Goal: Share content

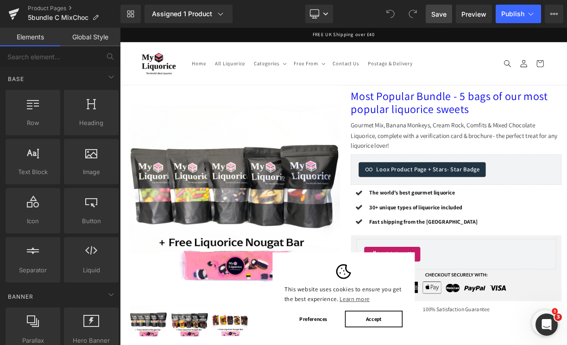
click at [436, 12] on span "Save" at bounding box center [438, 14] width 15 height 10
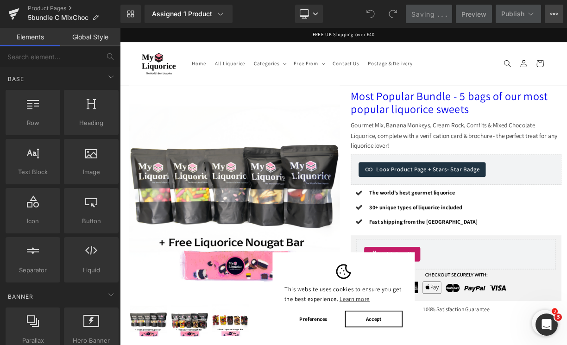
click at [554, 9] on button "View Live Page View with current Template Save Template to Library Schedule Pub…" at bounding box center [553, 14] width 19 height 19
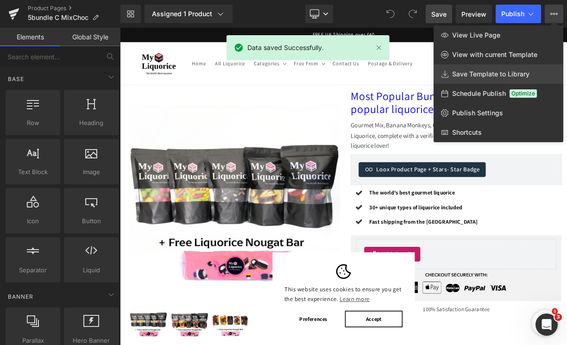
click at [496, 71] on span "Save Template to Library" at bounding box center [490, 74] width 77 height 8
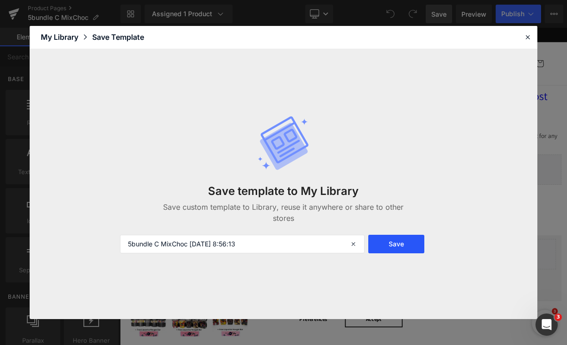
click at [394, 246] on button "Save" at bounding box center [396, 244] width 56 height 19
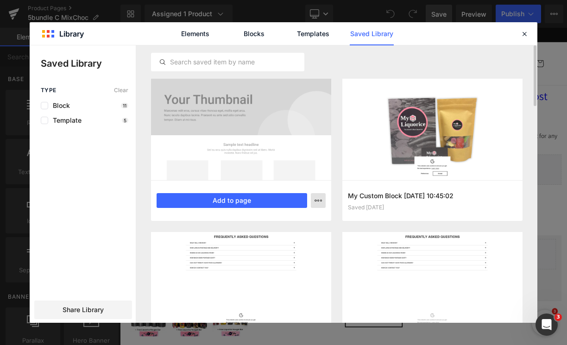
click at [321, 204] on button "button" at bounding box center [318, 200] width 15 height 15
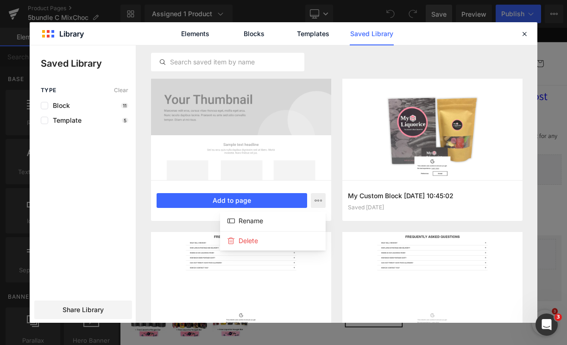
click at [341, 219] on div at bounding box center [283, 183] width 507 height 277
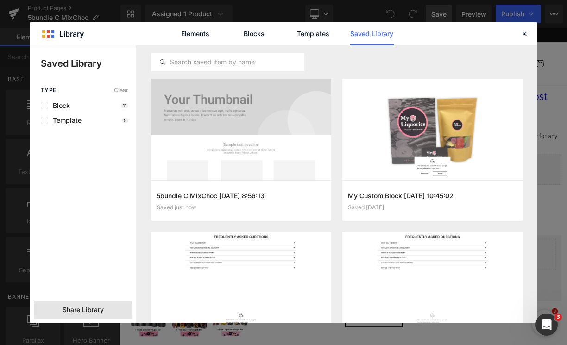
click at [85, 307] on span "Share Library" at bounding box center [82, 309] width 41 height 9
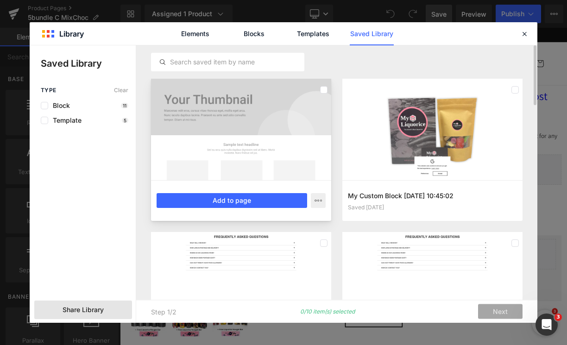
click at [247, 135] on div at bounding box center [241, 129] width 180 height 101
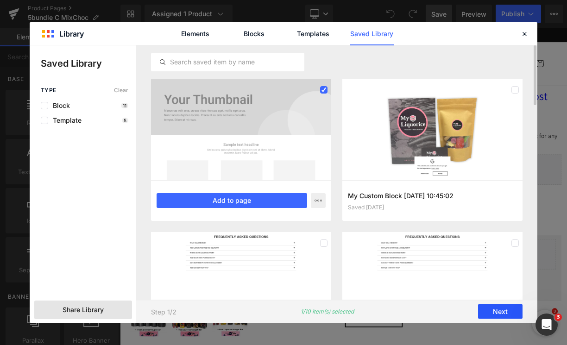
click at [492, 309] on button "Next" at bounding box center [500, 311] width 44 height 15
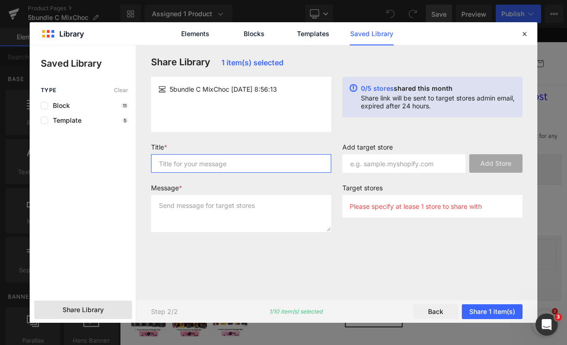
click at [262, 162] on input "text" at bounding box center [241, 163] width 180 height 19
type input "[PERSON_NAME]"
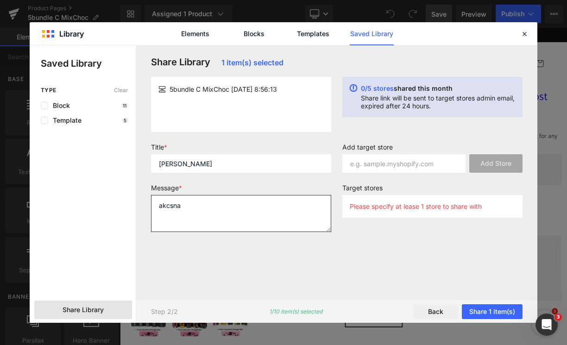
type textarea "akcsna"
click at [388, 164] on input "text" at bounding box center [403, 163] width 123 height 19
paste input "[URL][DOMAIN_NAME]"
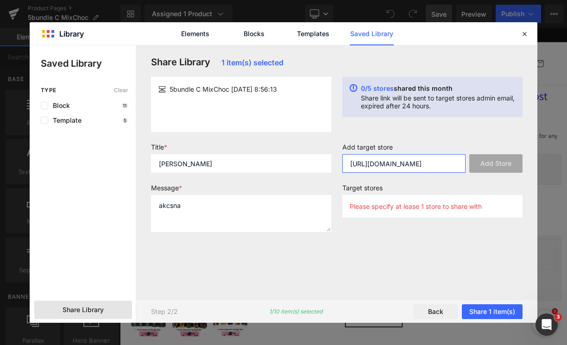
scroll to position [0, 29]
type input "[URL][DOMAIN_NAME]"
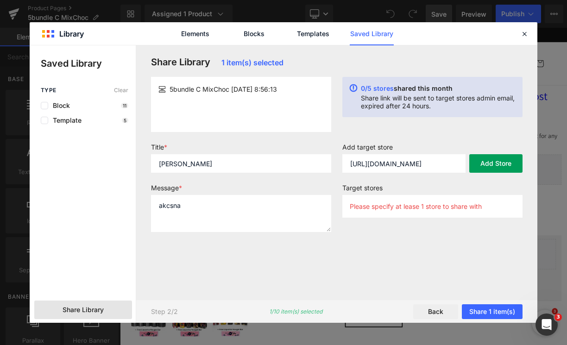
click at [488, 160] on button "Add Store" at bounding box center [495, 163] width 53 height 19
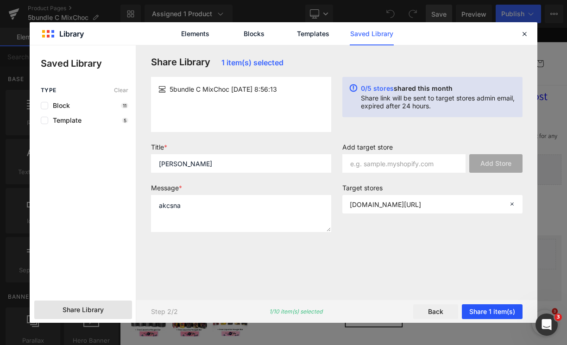
click at [481, 308] on button "Share 1 item(s)" at bounding box center [491, 311] width 61 height 15
click at [479, 313] on button "Share 1 item(s)" at bounding box center [491, 311] width 61 height 15
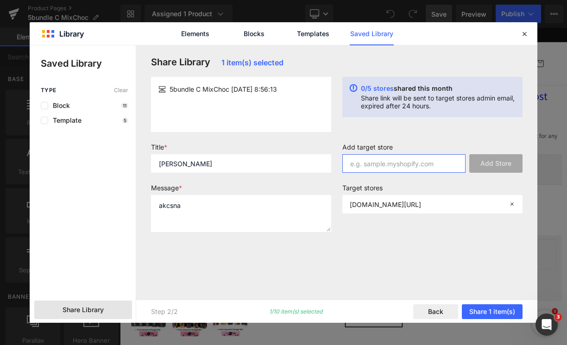
click at [402, 165] on input "text" at bounding box center [403, 163] width 123 height 19
paste input "d3hc0c-m2"
type input "d3hc0c-m2"
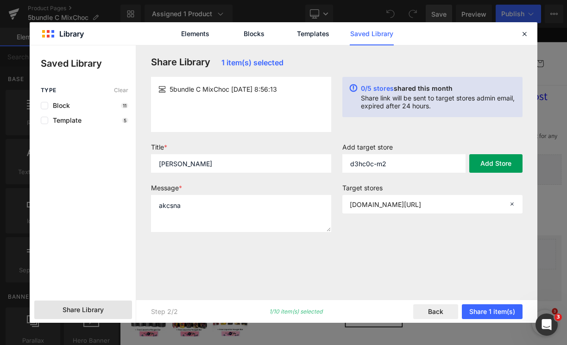
click at [505, 162] on button "Add Store" at bounding box center [495, 163] width 53 height 19
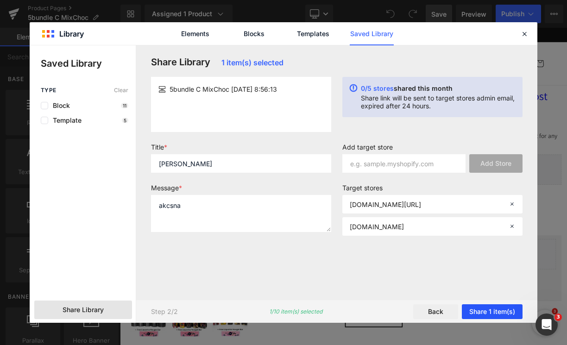
click at [481, 312] on button "Share 1 item(s)" at bounding box center [491, 311] width 61 height 15
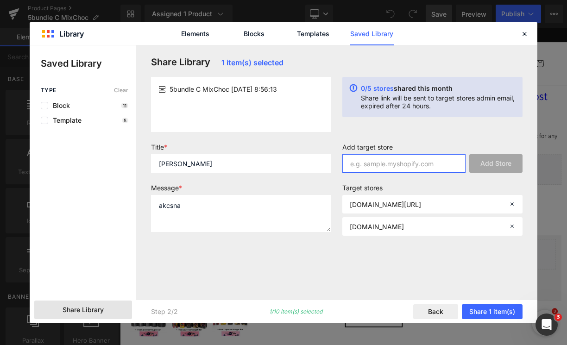
click at [419, 157] on input "text" at bounding box center [403, 163] width 123 height 19
paste input "[URL][DOMAIN_NAME]"
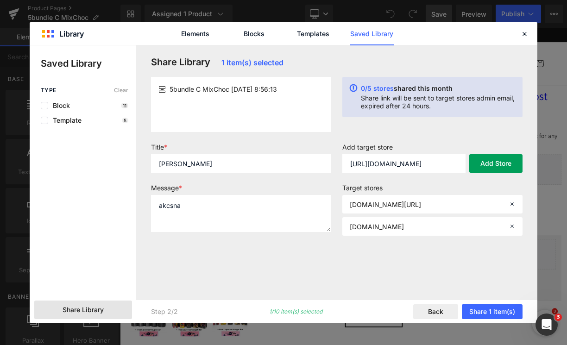
click at [496, 169] on button "Add Store" at bounding box center [495, 163] width 53 height 19
click at [432, 162] on input "[URL][DOMAIN_NAME]" at bounding box center [403, 163] width 123 height 19
paste input "[DOMAIN_NAME][URL]"
type input "[URL][DOMAIN_NAME]"
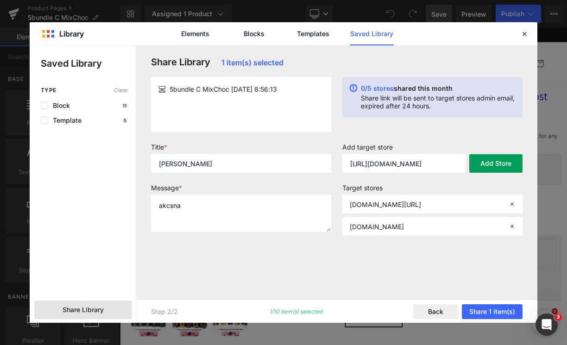
click at [493, 164] on button "Add Store" at bounding box center [495, 163] width 53 height 19
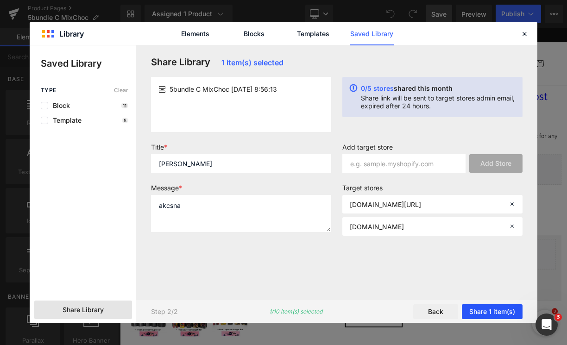
click at [490, 309] on button "Share 1 item(s)" at bounding box center [491, 311] width 61 height 15
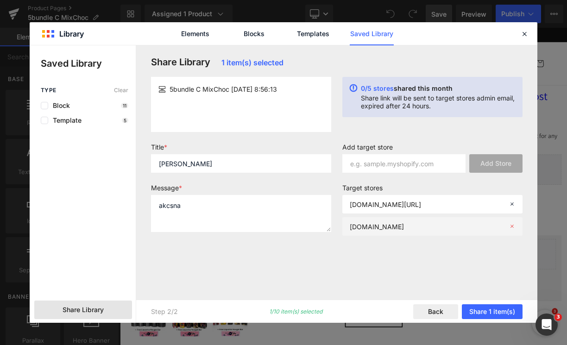
click at [512, 226] on icon at bounding box center [511, 226] width 6 height 6
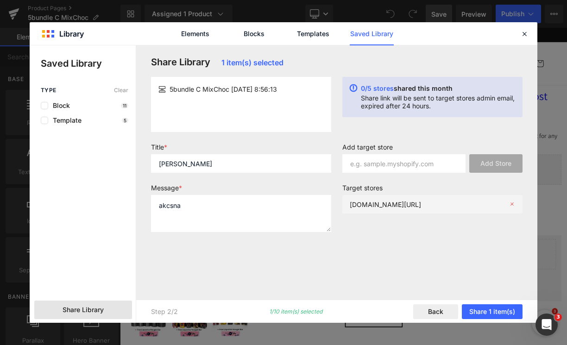
click at [511, 206] on icon at bounding box center [511, 204] width 6 height 6
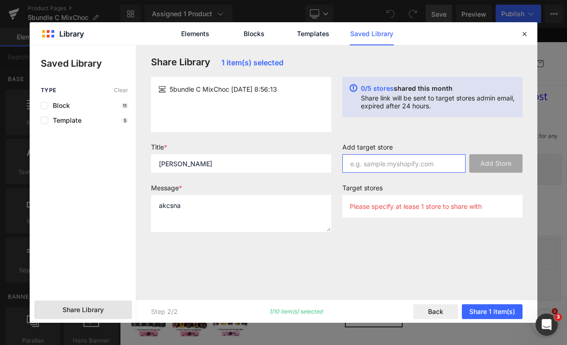
click at [418, 170] on input "text" at bounding box center [403, 163] width 123 height 19
paste input "[URL][DOMAIN_NAME]"
type input "[URL][DOMAIN_NAME]"
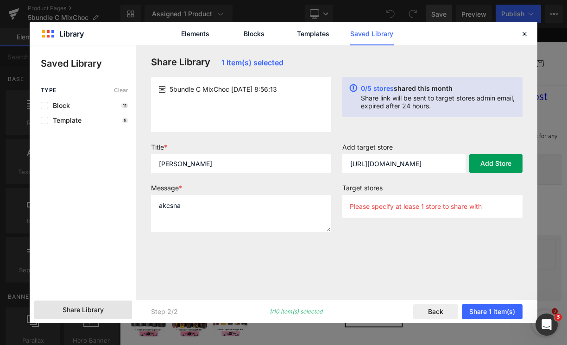
scroll to position [0, 0]
click at [492, 167] on button "Add Store" at bounding box center [495, 163] width 53 height 19
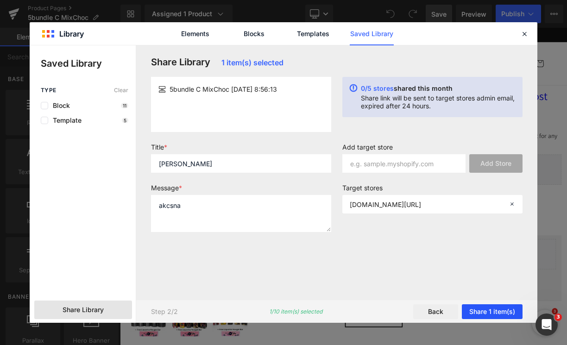
click at [483, 311] on button "Share 1 item(s)" at bounding box center [491, 311] width 61 height 15
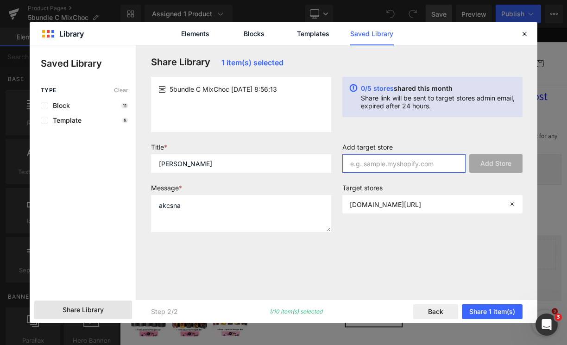
click at [404, 166] on input "text" at bounding box center [403, 163] width 123 height 19
paste input "[URL][DOMAIN_NAME]"
drag, startPoint x: 402, startPoint y: 163, endPoint x: 422, endPoint y: 163, distance: 19.9
click at [423, 163] on input "[URL][DOMAIN_NAME]" at bounding box center [403, 163] width 123 height 19
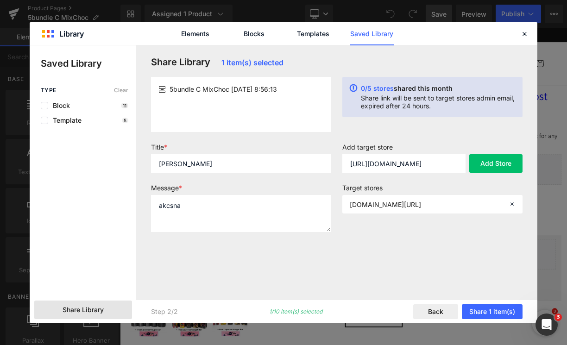
scroll to position [0, 0]
paste input "[DOMAIN_NAME]"
type input "[DOMAIN_NAME]"
click at [492, 164] on button "Add Store" at bounding box center [495, 163] width 53 height 19
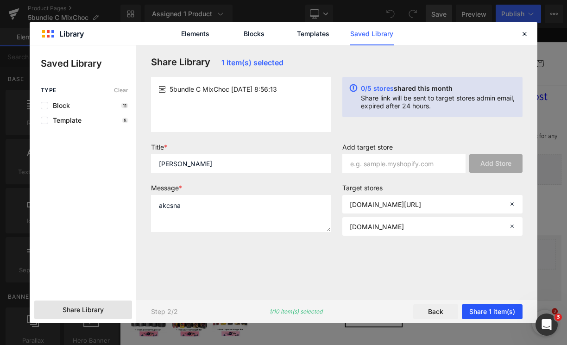
click at [484, 311] on button "Share 1 item(s)" at bounding box center [491, 311] width 61 height 15
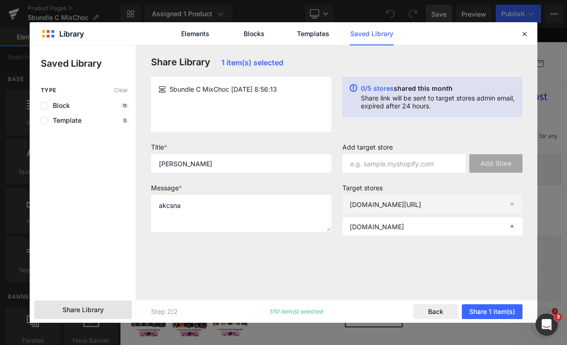
click at [513, 202] on icon at bounding box center [511, 204] width 6 height 6
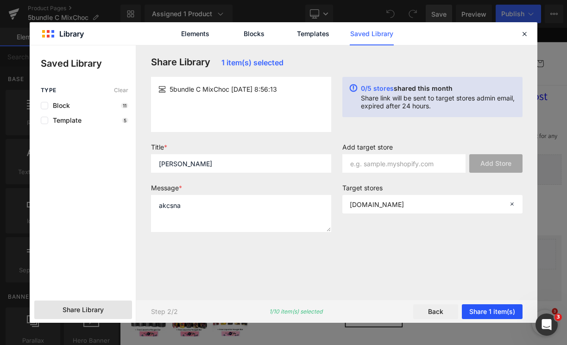
click at [485, 307] on button "Share 1 item(s)" at bounding box center [491, 311] width 61 height 15
